Goal: Information Seeking & Learning: Find specific fact

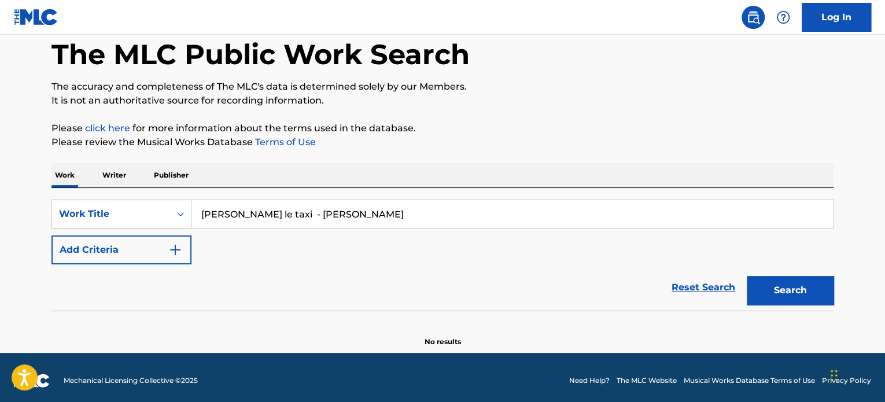
drag, startPoint x: 260, startPoint y: 216, endPoint x: 395, endPoint y: 211, distance: 134.4
click at [395, 211] on input "[PERSON_NAME] le taxi - [PERSON_NAME]" at bounding box center [513, 214] width 642 height 28
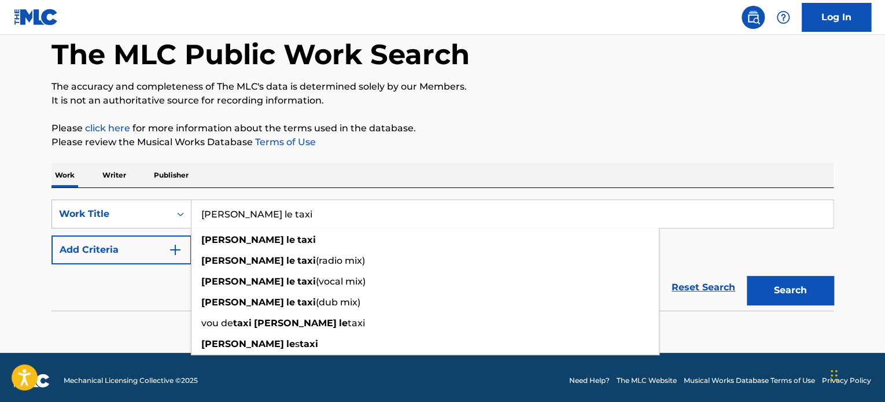
type input "[PERSON_NAME] le taxi"
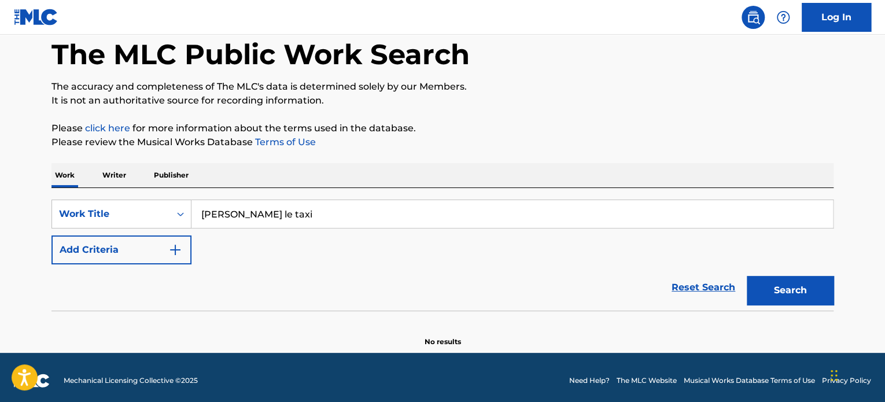
click at [768, 294] on button "Search" at bounding box center [790, 290] width 87 height 29
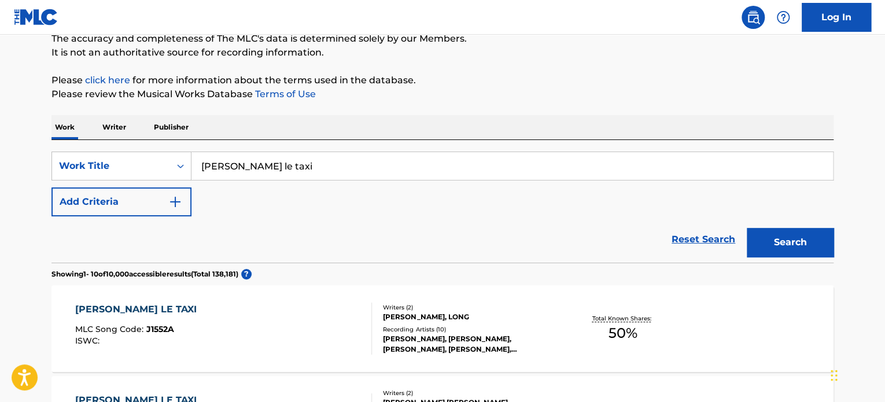
scroll to position [174, 0]
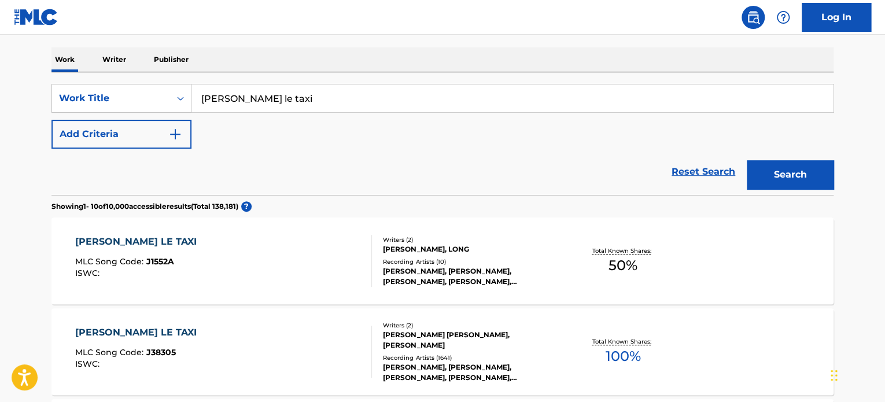
click at [373, 259] on div "Writers ( 2 ) [PERSON_NAME], LONG Recording Artists ( 10 ) [PERSON_NAME], [PERS…" at bounding box center [465, 262] width 186 height 52
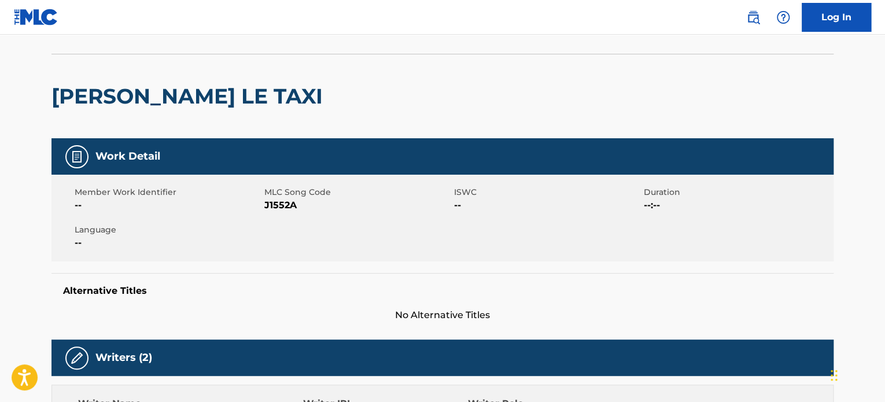
scroll to position [174, 0]
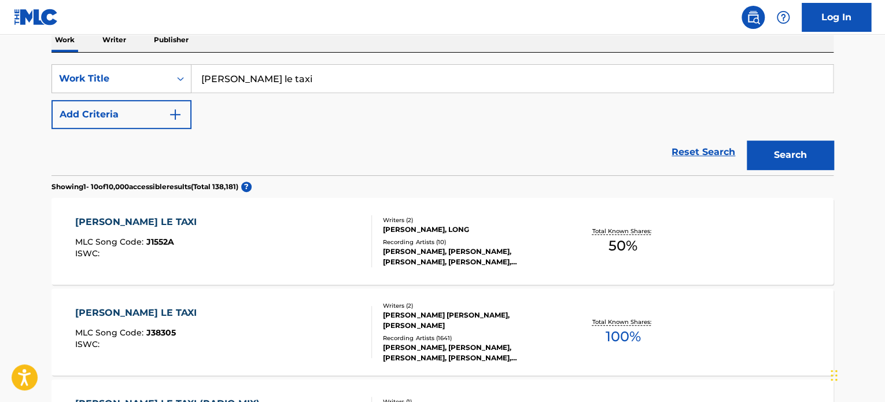
scroll to position [116, 0]
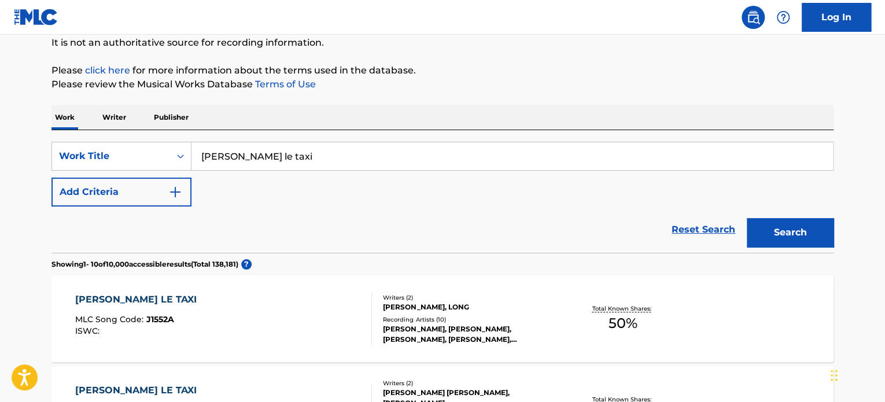
click at [146, 198] on button "Add Criteria" at bounding box center [122, 192] width 140 height 29
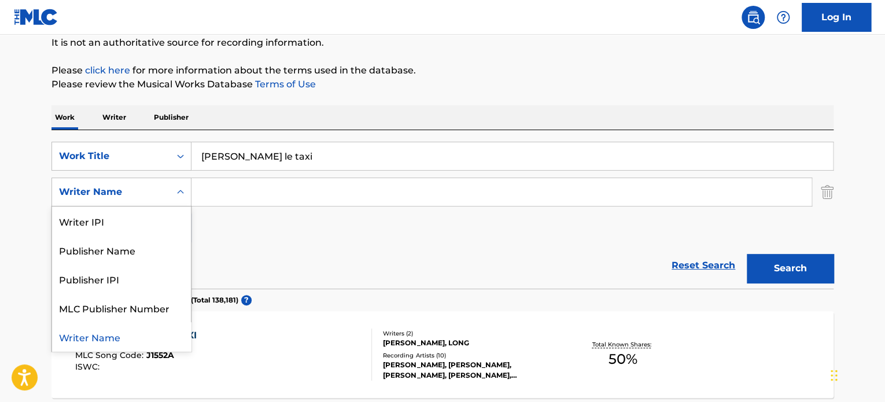
click at [137, 195] on div "Writer Name" at bounding box center [111, 192] width 104 height 14
click at [129, 249] on div "Publisher Name" at bounding box center [121, 250] width 139 height 29
click at [164, 201] on div "Publisher Name" at bounding box center [111, 192] width 118 height 22
drag, startPoint x: 127, startPoint y: 227, endPoint x: 134, endPoint y: 223, distance: 8.0
click at [127, 227] on div "Writer Name" at bounding box center [121, 221] width 139 height 29
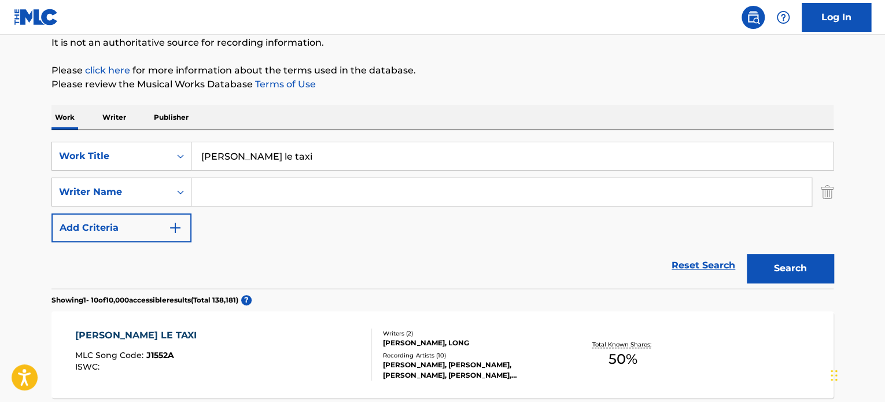
click at [205, 197] on input "Search Form" at bounding box center [502, 192] width 620 height 28
click at [244, 195] on input "Search Form" at bounding box center [502, 192] width 620 height 28
paste input "[PERSON_NAME]"
type input "[PERSON_NAME]"
click at [794, 277] on button "Search" at bounding box center [790, 268] width 87 height 29
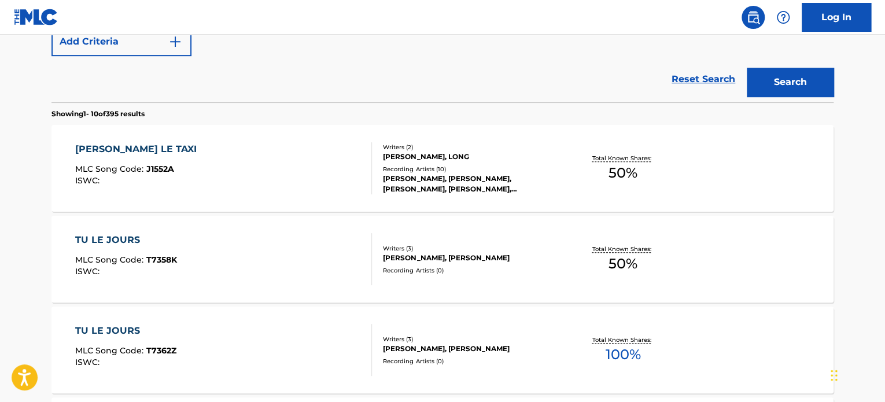
scroll to position [289, 0]
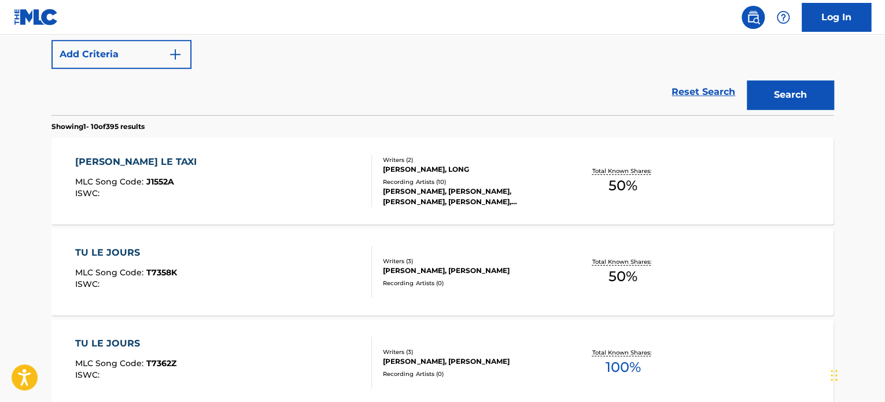
click at [489, 174] on div "[PERSON_NAME], LONG" at bounding box center [470, 169] width 175 height 10
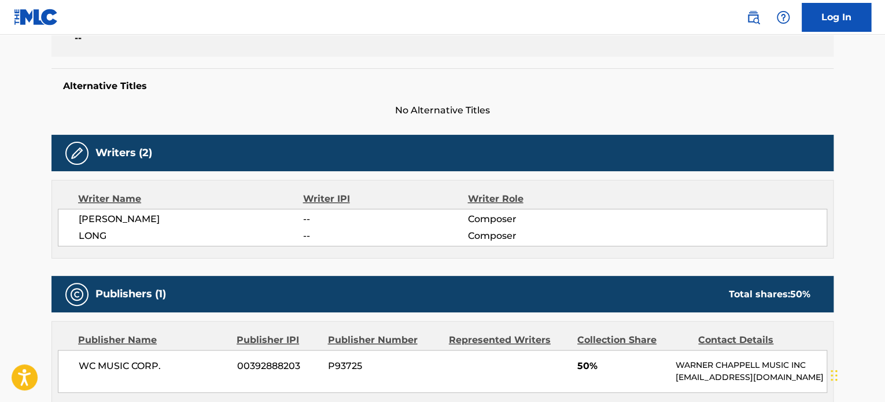
scroll to position [174, 0]
